Goal: Transaction & Acquisition: Subscribe to service/newsletter

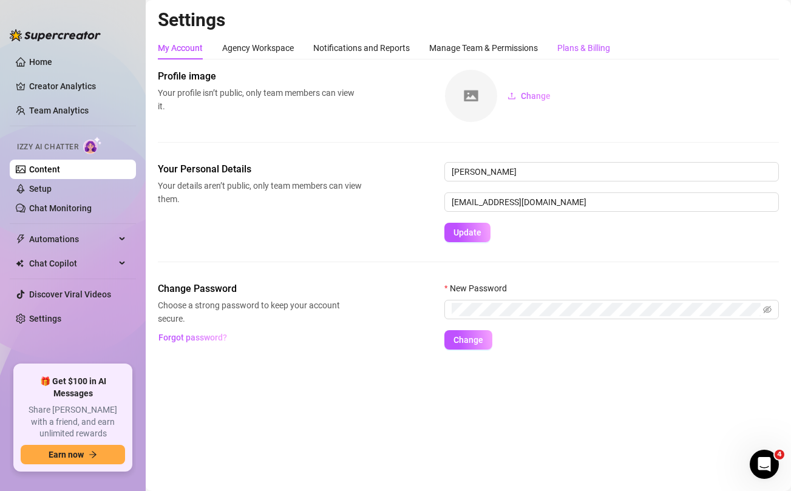
click at [588, 49] on div "Plans & Billing" at bounding box center [583, 47] width 53 height 13
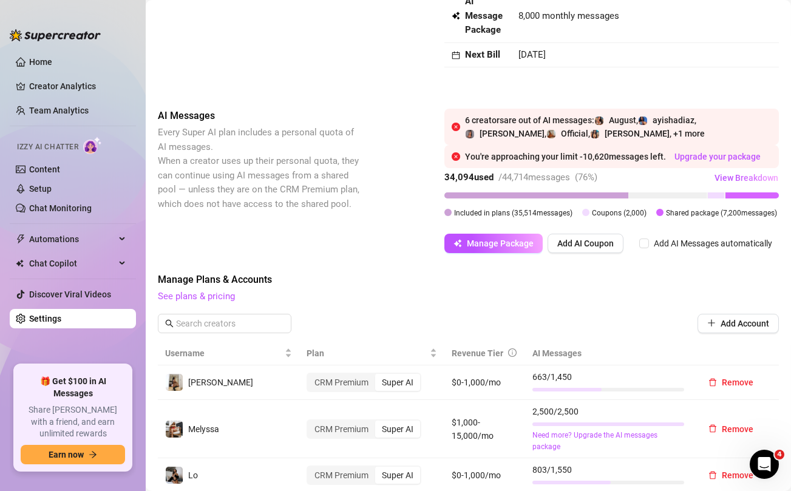
scroll to position [116, 0]
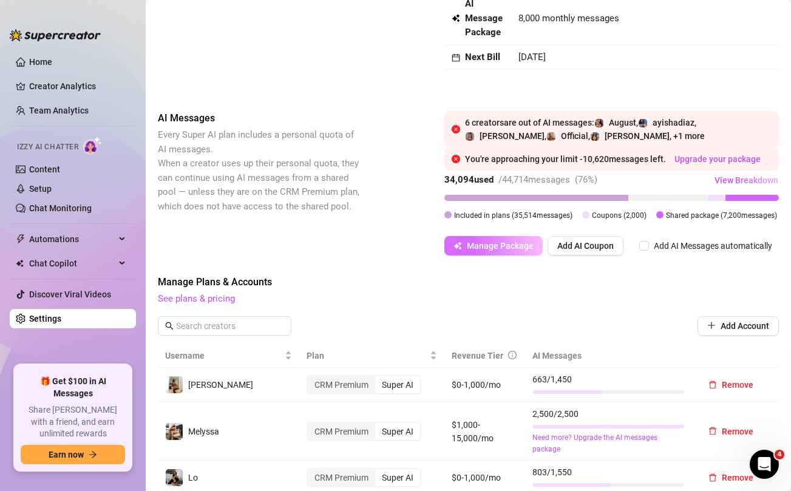
click at [511, 250] on span "Manage Package" at bounding box center [500, 246] width 67 height 10
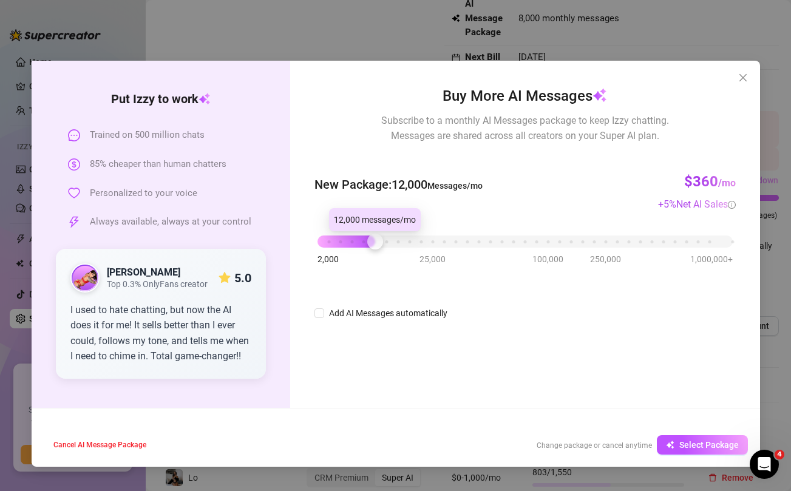
drag, startPoint x: 352, startPoint y: 242, endPoint x: 375, endPoint y: 241, distance: 23.7
click at [375, 241] on div at bounding box center [375, 242] width 16 height 16
click at [676, 440] on button "Select Package" at bounding box center [702, 444] width 91 height 19
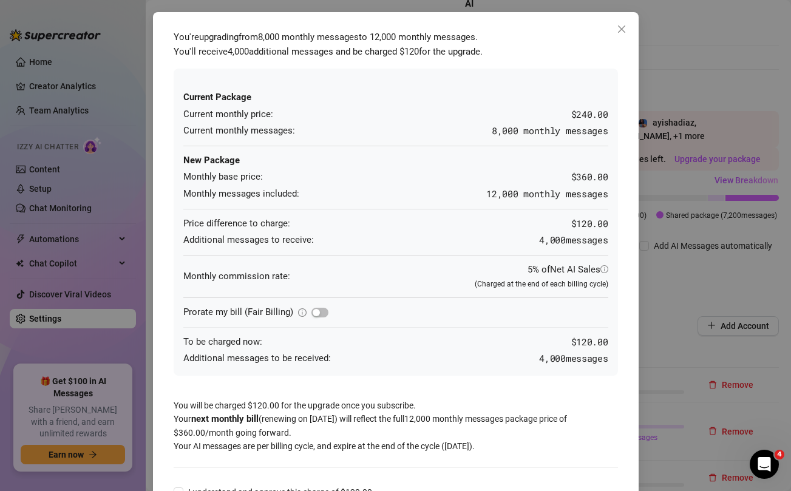
scroll to position [80, 0]
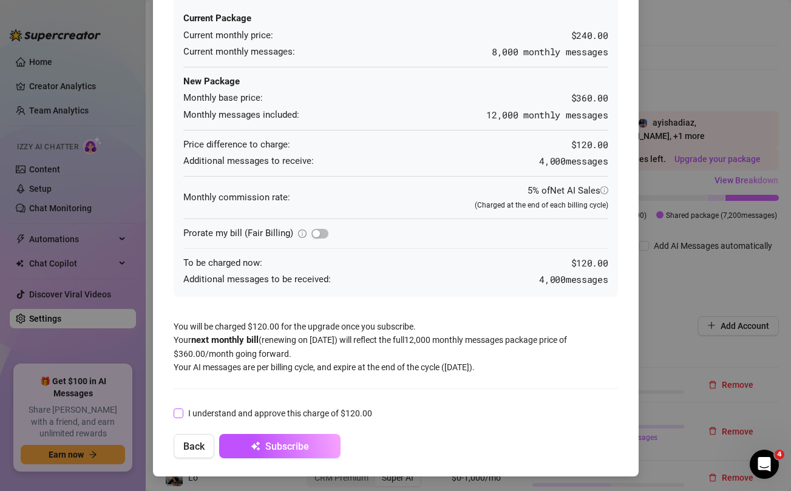
click at [180, 412] on input "I understand and approve this charge of $120.00" at bounding box center [178, 413] width 9 height 9
checkbox input "true"
click at [284, 447] on span "Subscribe" at bounding box center [287, 447] width 44 height 12
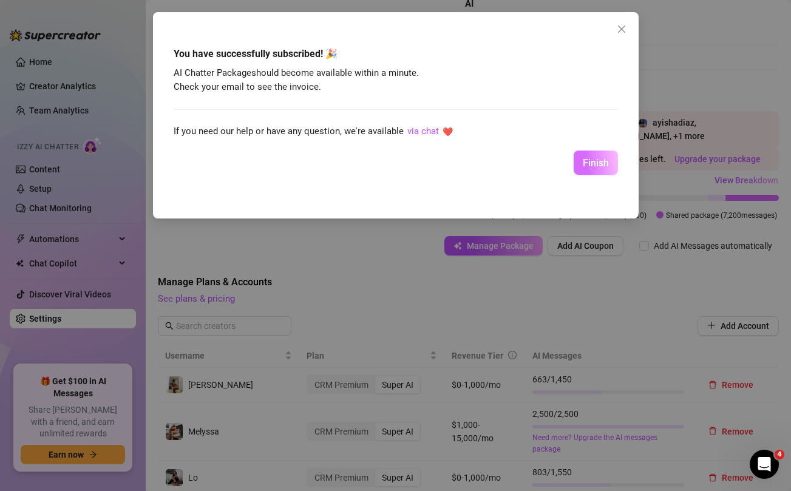
click at [592, 157] on span "Finish" at bounding box center [596, 163] width 26 height 12
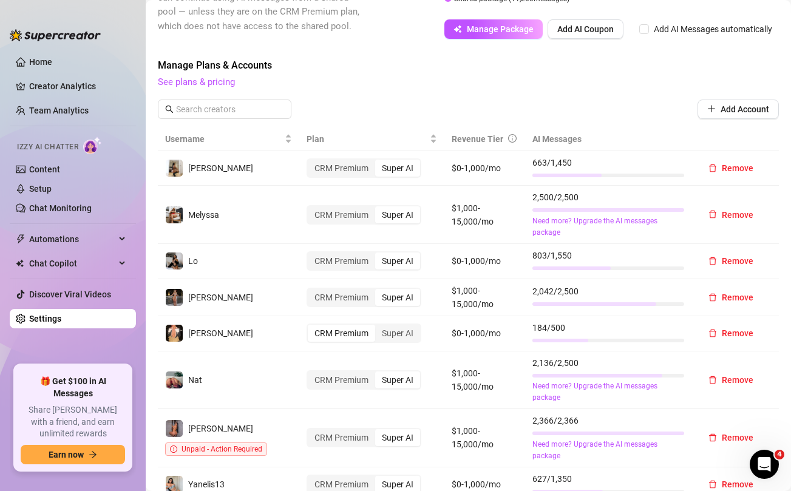
scroll to position [310, 0]
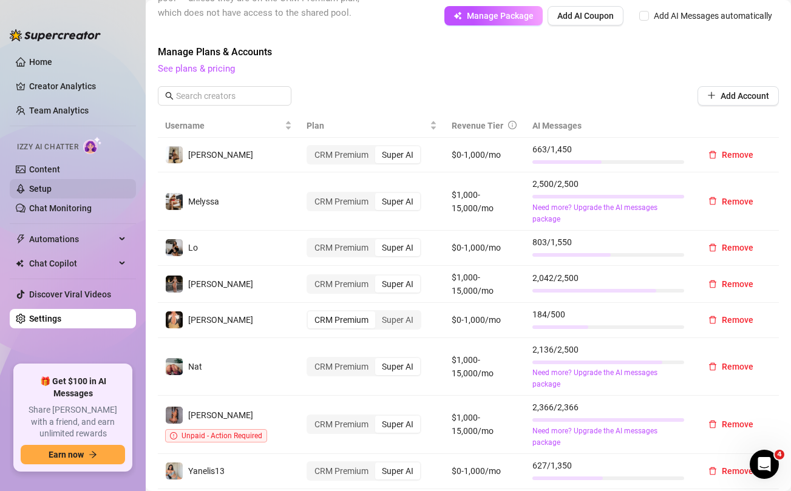
click at [52, 186] on link "Setup" at bounding box center [40, 189] width 22 height 10
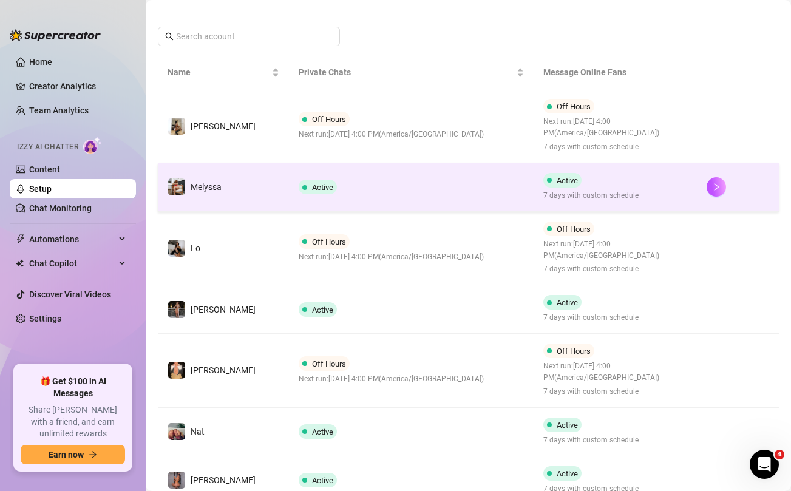
scroll to position [197, 0]
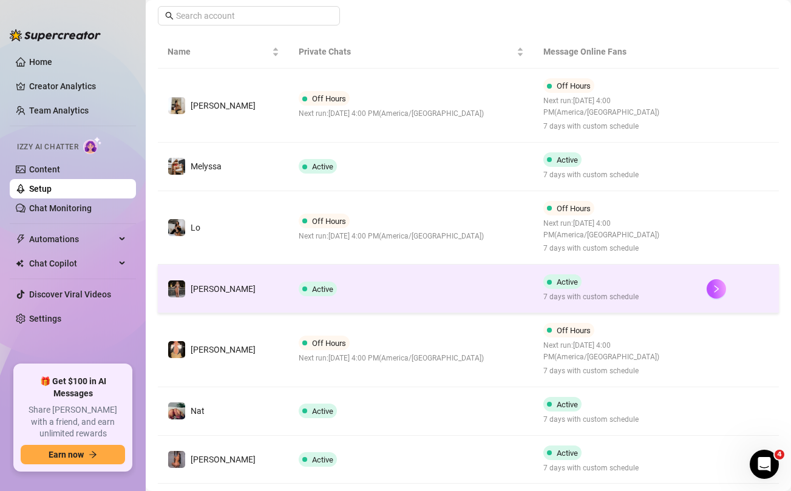
click at [361, 296] on td "Active" at bounding box center [411, 289] width 245 height 49
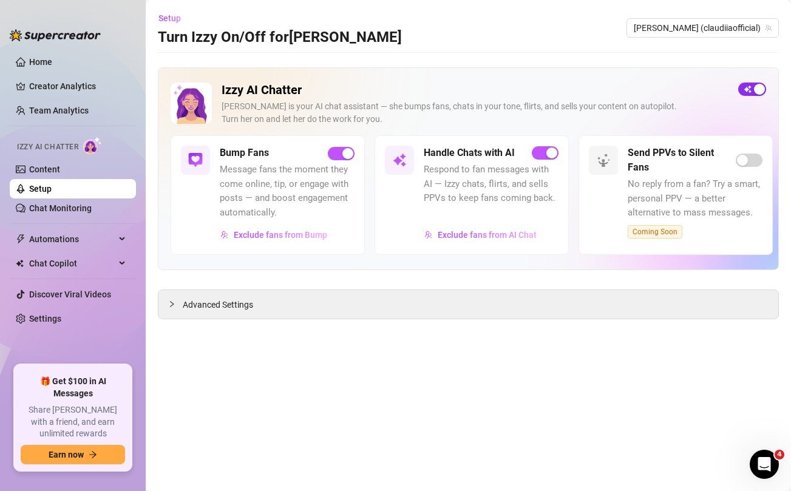
click at [750, 90] on span "button" at bounding box center [752, 89] width 28 height 13
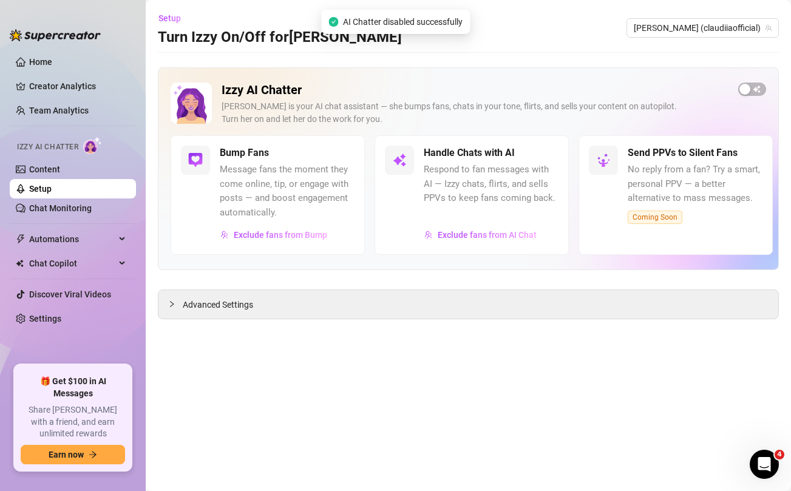
click at [52, 184] on link "Setup" at bounding box center [40, 189] width 22 height 10
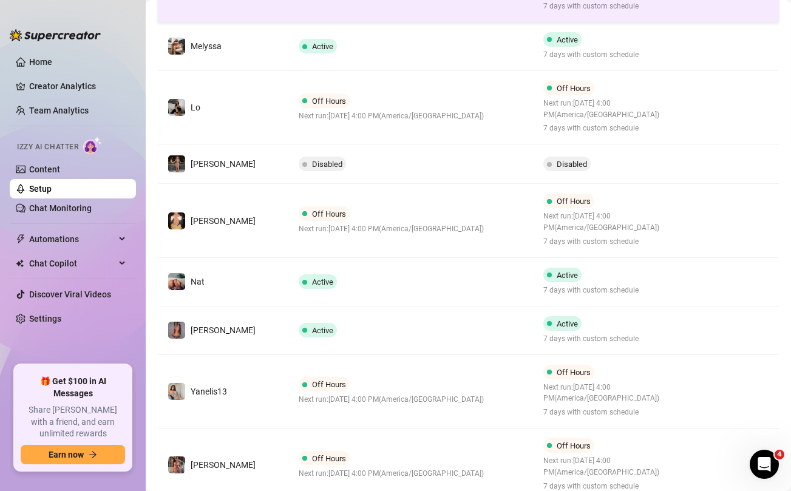
scroll to position [460, 0]
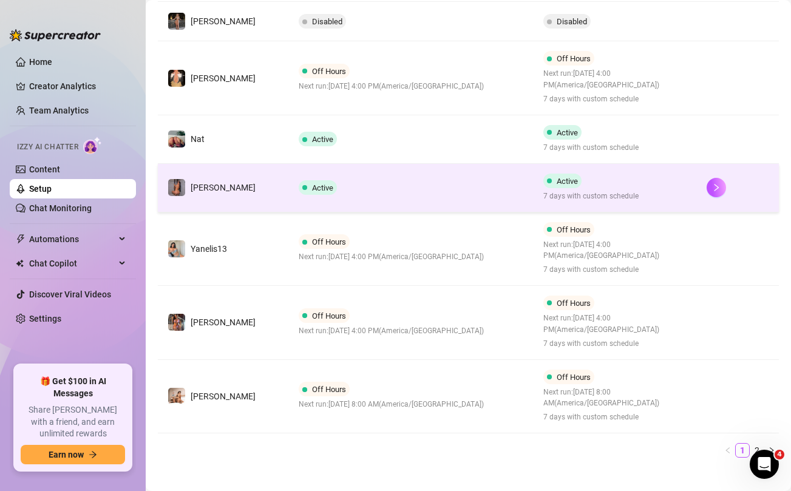
click at [403, 188] on td "Active" at bounding box center [411, 188] width 245 height 49
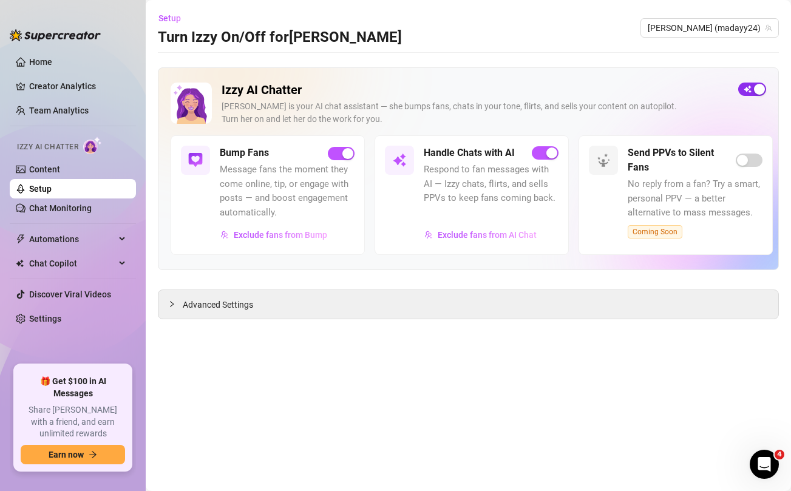
click at [752, 89] on span "button" at bounding box center [752, 89] width 28 height 13
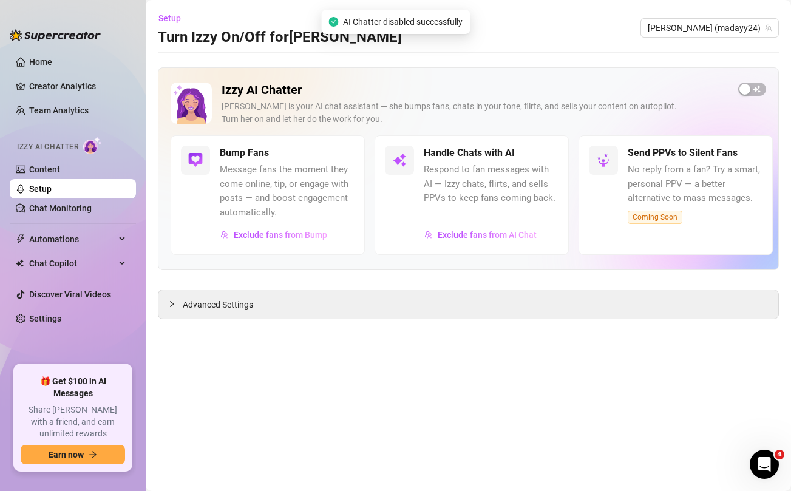
click at [37, 190] on link "Setup" at bounding box center [40, 189] width 22 height 10
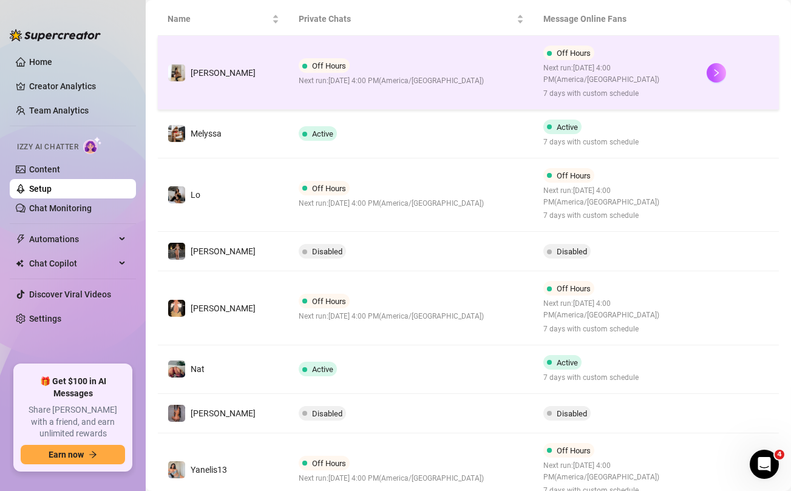
scroll to position [382, 0]
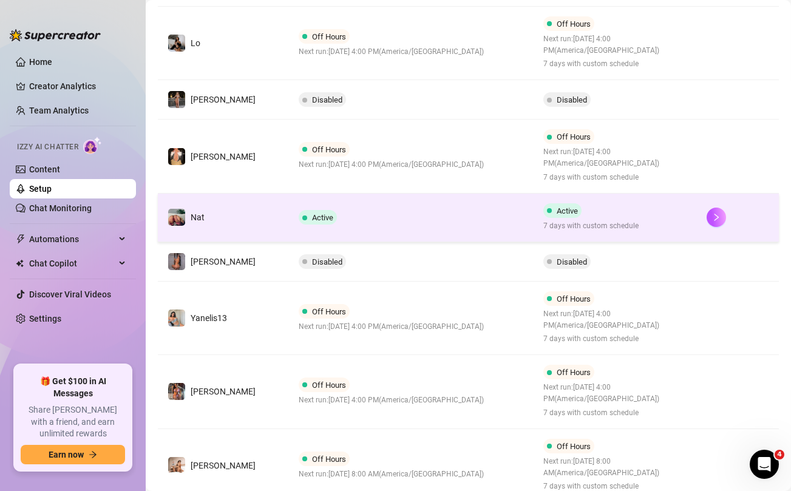
click at [388, 216] on td "Active" at bounding box center [411, 218] width 245 height 49
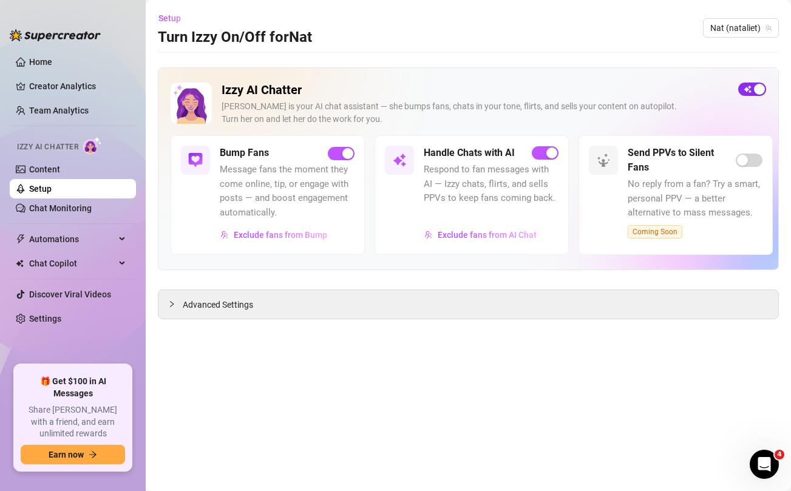
click at [755, 89] on div "button" at bounding box center [759, 89] width 11 height 11
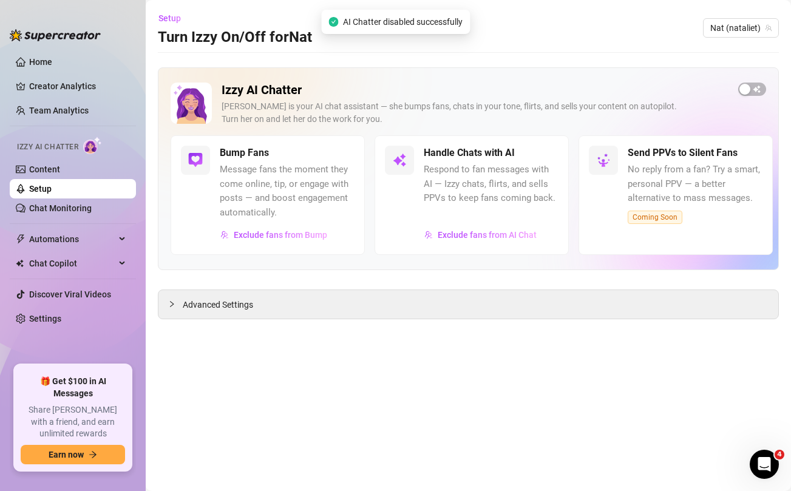
click at [52, 193] on link "Setup" at bounding box center [40, 189] width 22 height 10
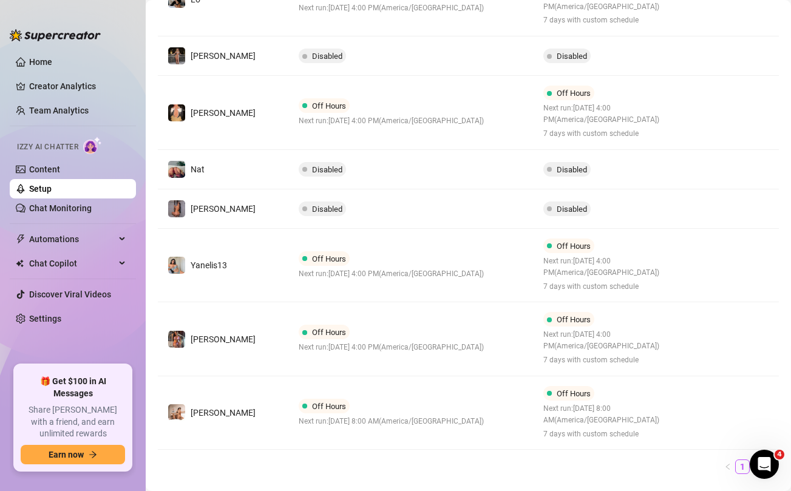
scroll to position [455, 0]
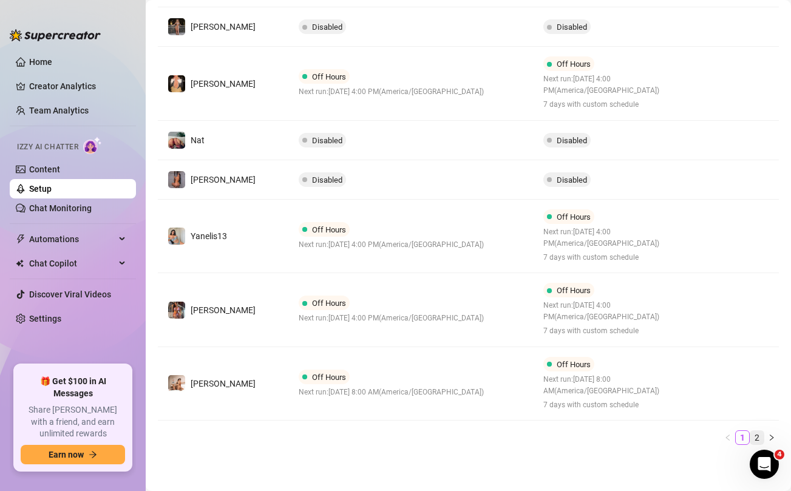
click at [755, 437] on link "2" at bounding box center [757, 437] width 13 height 13
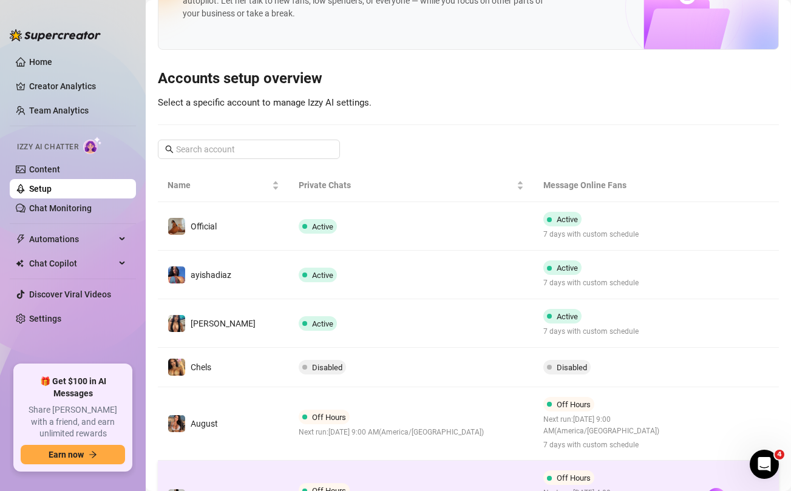
scroll to position [63, 0]
